Goal: Use online tool/utility: Utilize a website feature to perform a specific function

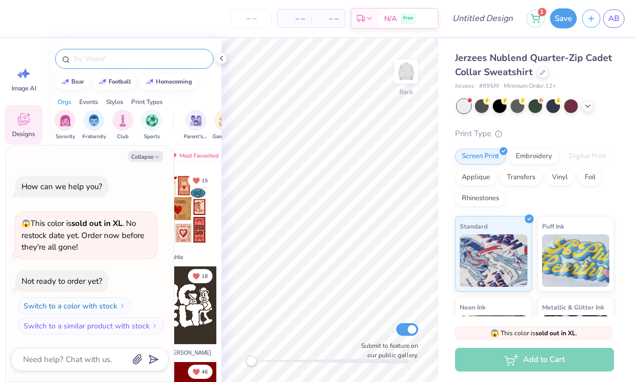
click at [157, 59] on input "text" at bounding box center [139, 59] width 134 height 11
type input "Sea"
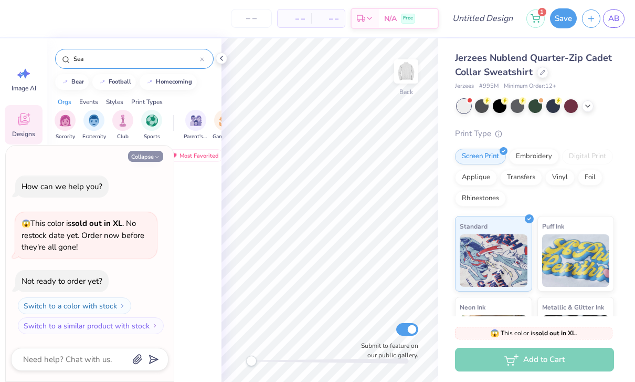
click at [149, 158] on button "Collapse" at bounding box center [145, 156] width 35 height 11
type textarea "x"
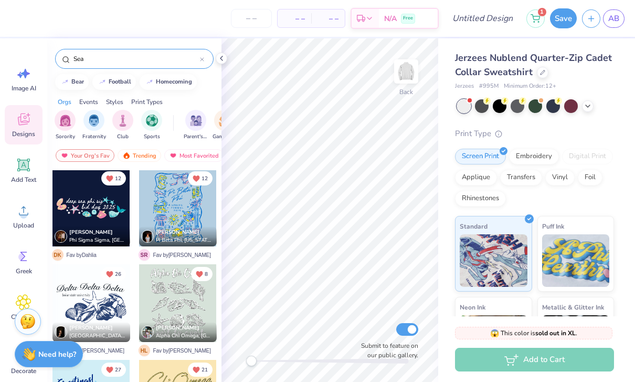
scroll to position [98, 0]
click at [152, 152] on div "Trending" at bounding box center [140, 155] width 44 height 13
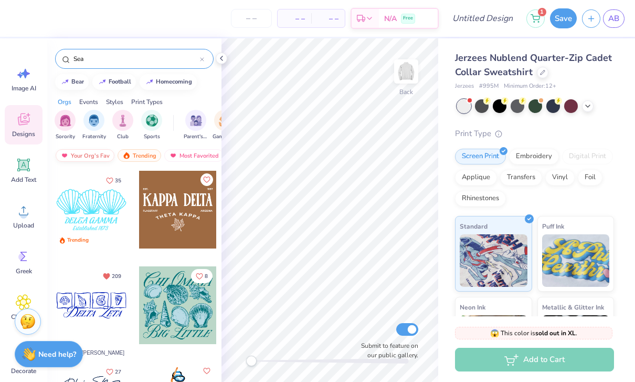
click at [97, 162] on div "Your Org's Fav" at bounding box center [85, 155] width 59 height 13
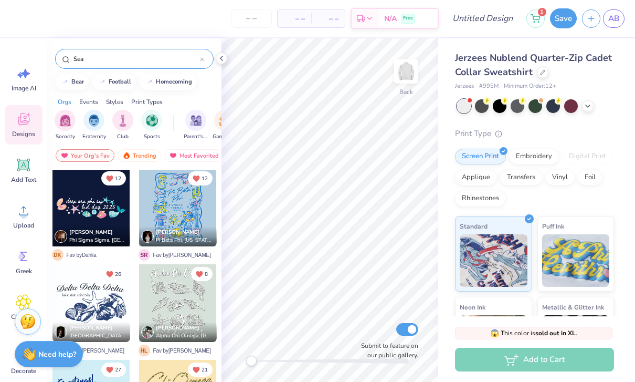
click at [105, 316] on div at bounding box center [92, 303] width 78 height 78
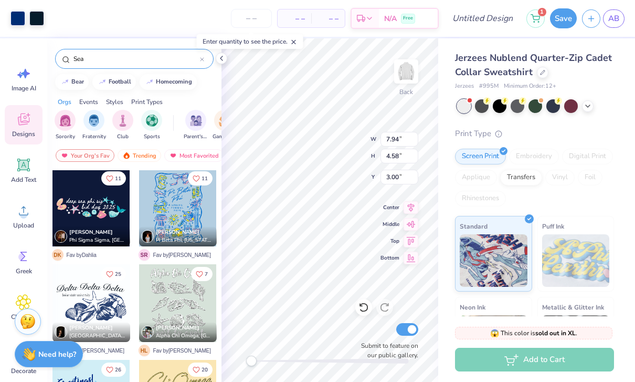
type input "6.66"
type input "3.84"
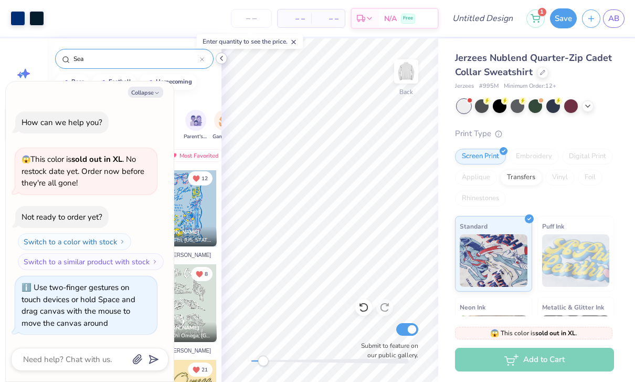
click at [223, 57] on icon at bounding box center [221, 58] width 8 height 8
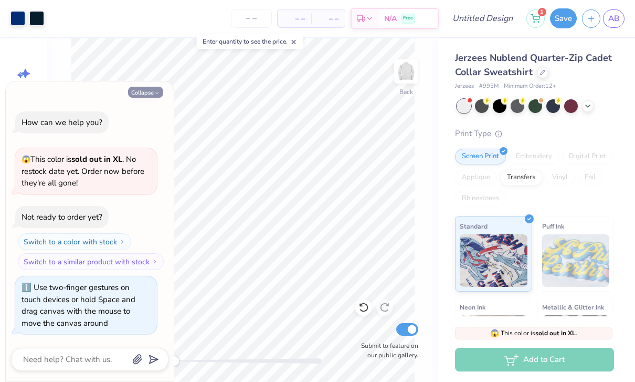
click at [149, 97] on button "Collapse" at bounding box center [145, 92] width 35 height 11
type textarea "x"
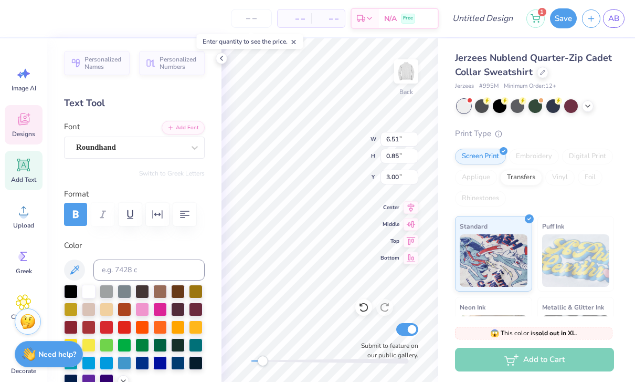
scroll to position [1, 1]
type textarea "D"
type textarea "N"
type textarea "A"
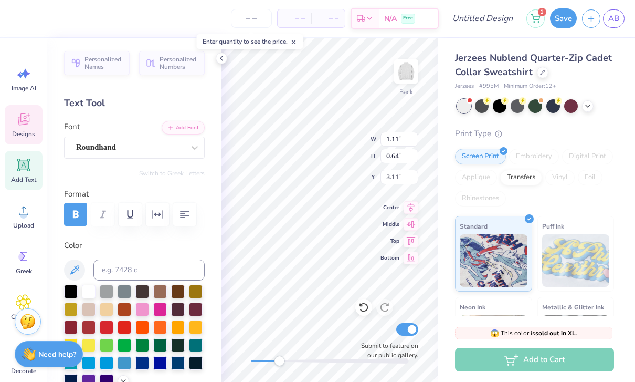
scroll to position [0, 2]
type textarea "[GEOGRAPHIC_DATA][US_STATE]"
click at [221, 59] on polyline at bounding box center [222, 58] width 2 height 4
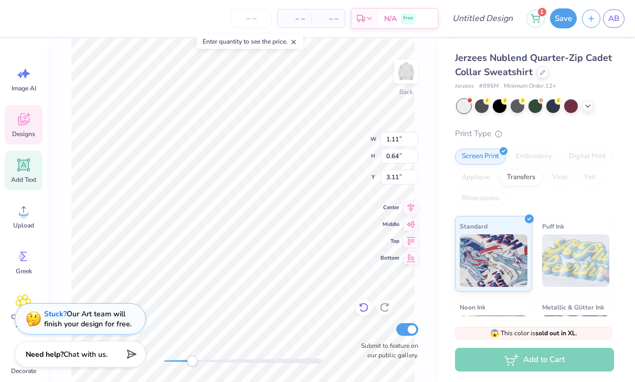
click at [364, 311] on icon at bounding box center [363, 307] width 9 height 9
type input "3.11"
click at [364, 311] on icon at bounding box center [363, 307] width 9 height 9
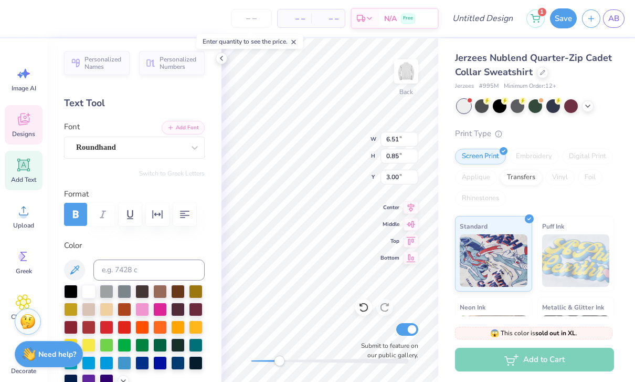
scroll to position [0, 1]
type textarea "D"
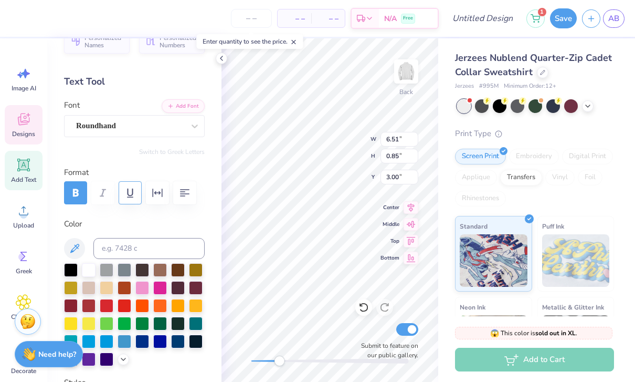
scroll to position [8, 0]
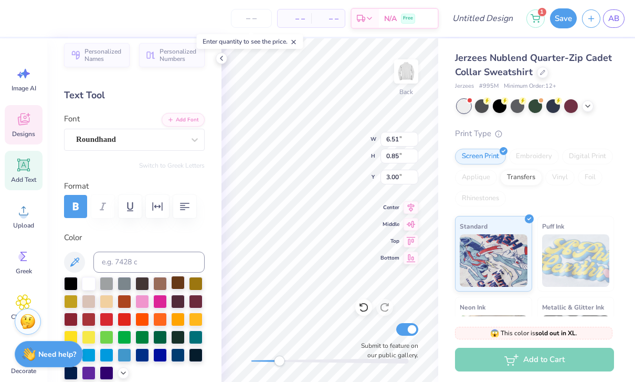
type textarea "n"
type textarea "[GEOGRAPHIC_DATA][US_STATE]"
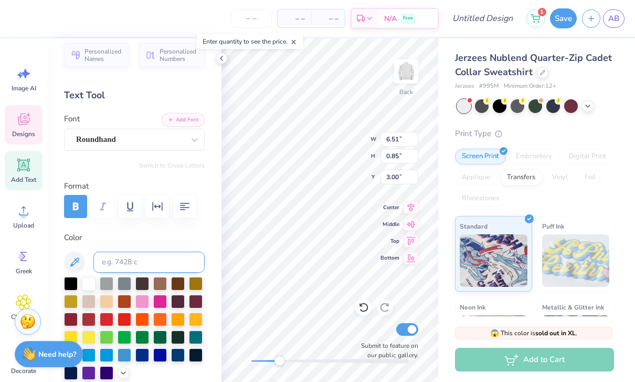
scroll to position [0, 3]
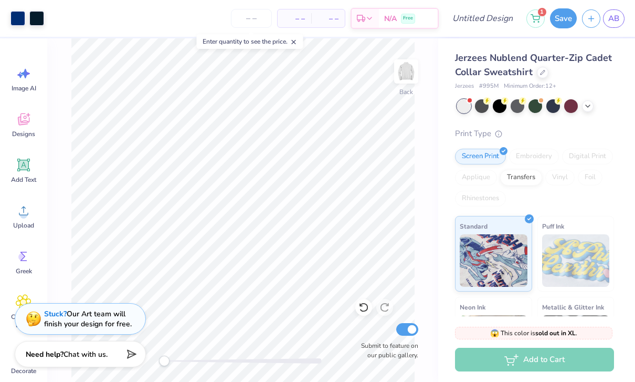
click at [425, 142] on div "Back Submit to feature on our public gallery." at bounding box center [242, 209] width 391 height 343
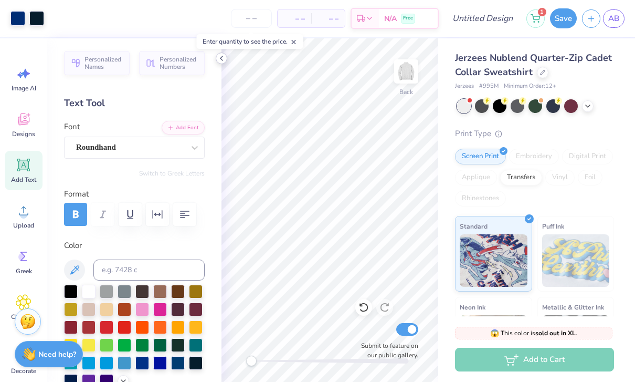
click at [225, 60] on icon at bounding box center [221, 58] width 8 height 8
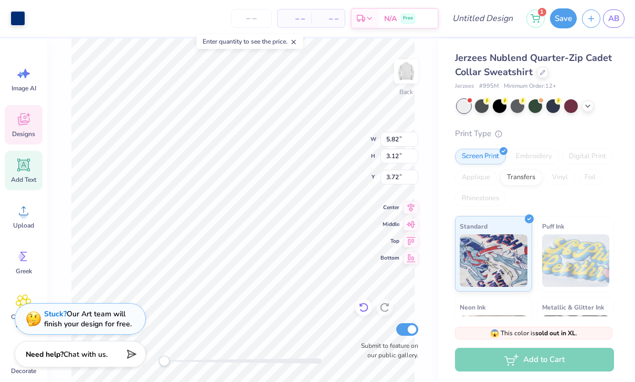
click at [363, 309] on icon at bounding box center [364, 307] width 11 height 11
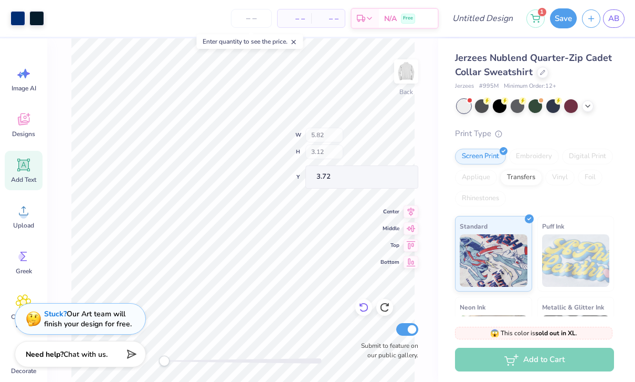
click at [363, 309] on icon at bounding box center [364, 307] width 11 height 11
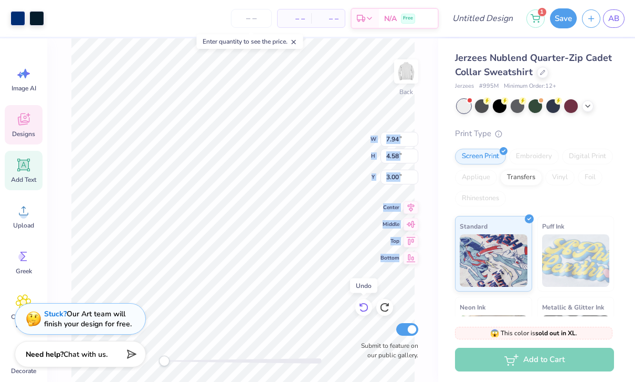
click at [362, 310] on icon at bounding box center [364, 307] width 11 height 11
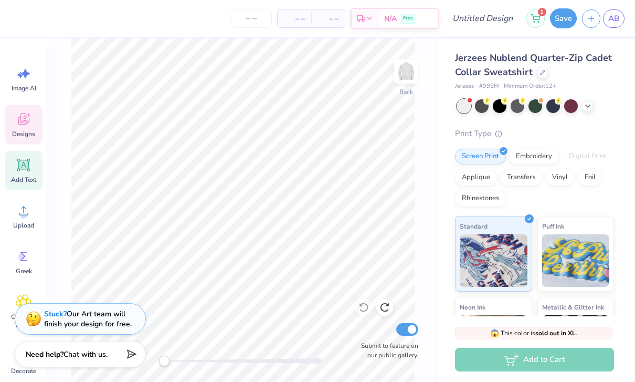
click at [22, 140] on div "Designs" at bounding box center [24, 124] width 38 height 39
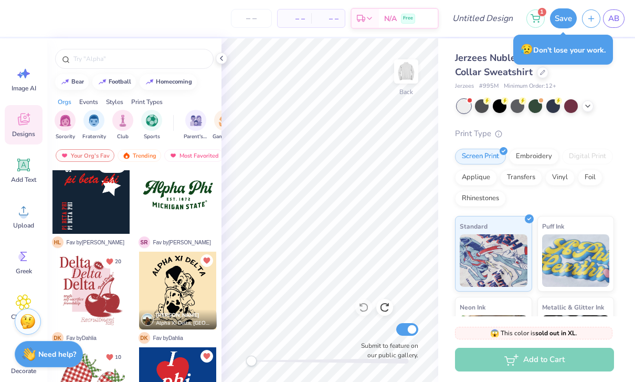
scroll to position [382, 0]
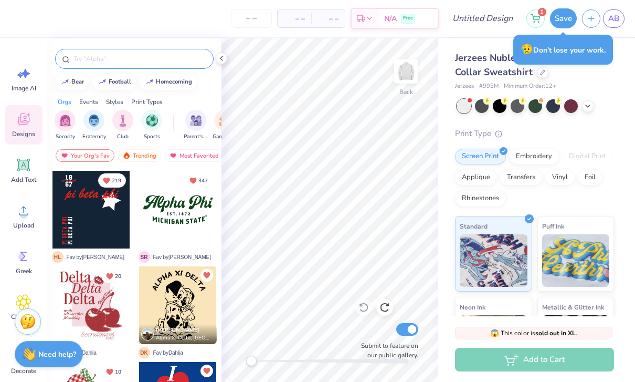
click at [151, 58] on input "text" at bounding box center [139, 59] width 134 height 11
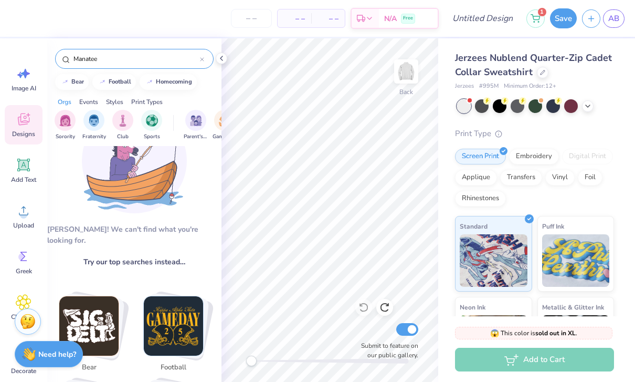
scroll to position [37, 0]
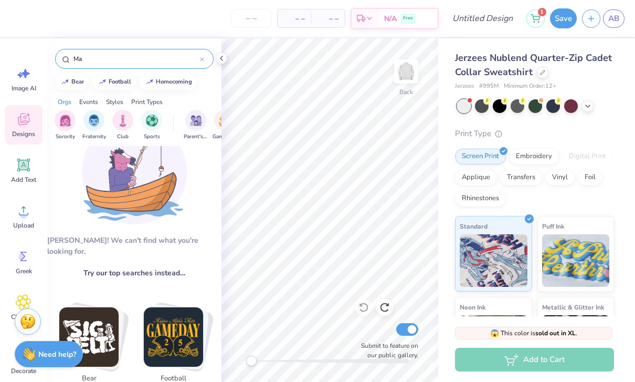
type input "M"
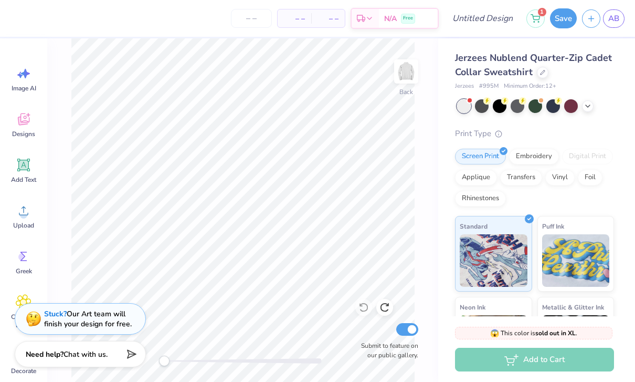
click at [427, 165] on div "Back Submit to feature on our public gallery." at bounding box center [242, 209] width 391 height 343
click at [584, 107] on icon at bounding box center [588, 105] width 8 height 8
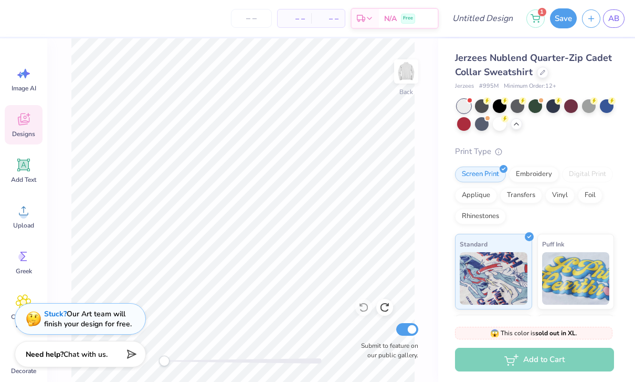
click at [19, 127] on div "Designs" at bounding box center [24, 124] width 38 height 39
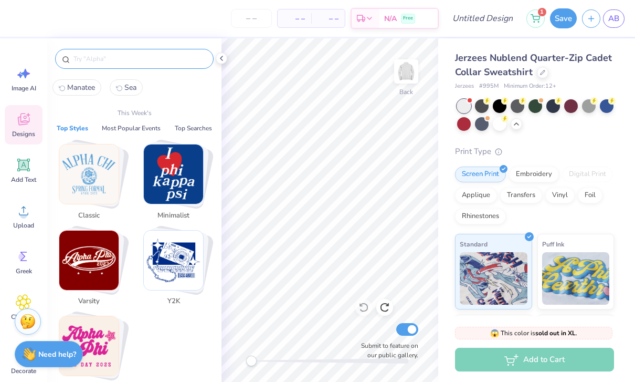
click at [139, 58] on input "text" at bounding box center [139, 59] width 134 height 11
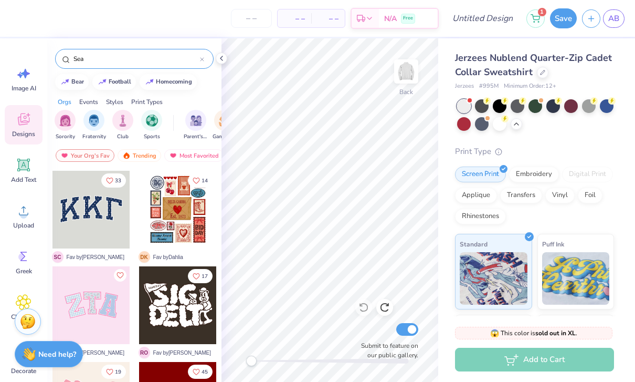
type input "Sea"
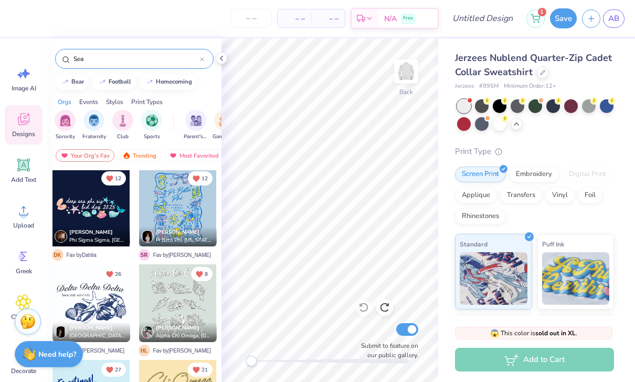
scroll to position [78, 0]
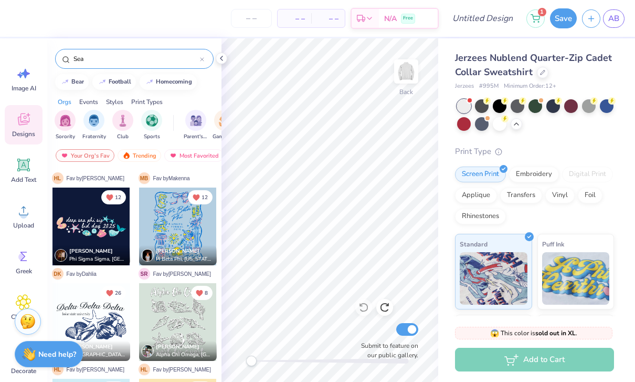
drag, startPoint x: 216, startPoint y: 234, endPoint x: 220, endPoint y: 220, distance: 14.5
click at [220, 220] on div "209 H L Fav by [PERSON_NAME] Kappa Delta, [GEOGRAPHIC_DATA] M B Fav by Makenna …" at bounding box center [134, 312] width 174 height 284
click at [138, 153] on div "Trending" at bounding box center [140, 155] width 44 height 13
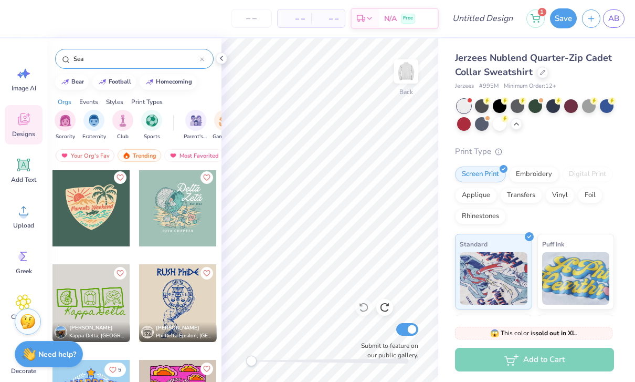
scroll to position [4495, 0]
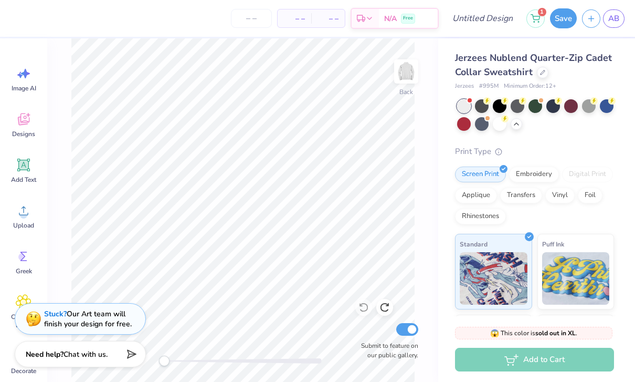
click at [530, 143] on div "Jerzees Nublend Quarter-Zip Cadet Collar Sweatshirt Jerzees # 995M Minimum Orde…" at bounding box center [534, 261] width 159 height 420
